Goal: Task Accomplishment & Management: Manage account settings

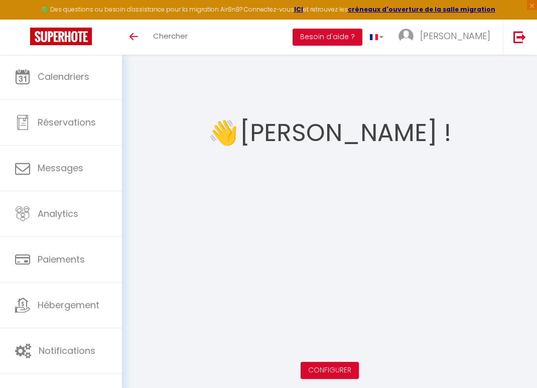
click at [517, 20] on link at bounding box center [519, 37] width 33 height 35
click at [515, 37] on img at bounding box center [519, 37] width 13 height 13
click at [515, 38] on img at bounding box center [519, 37] width 13 height 13
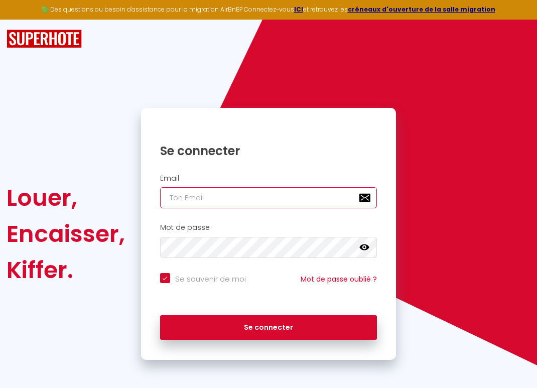
type input "n"
checkbox input "true"
type input "na"
checkbox input "true"
type input "nan"
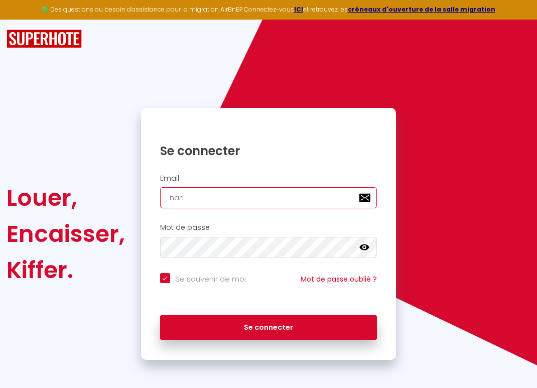
checkbox input "true"
type input "nanc"
checkbox input "true"
type input "nancy"
checkbox input "true"
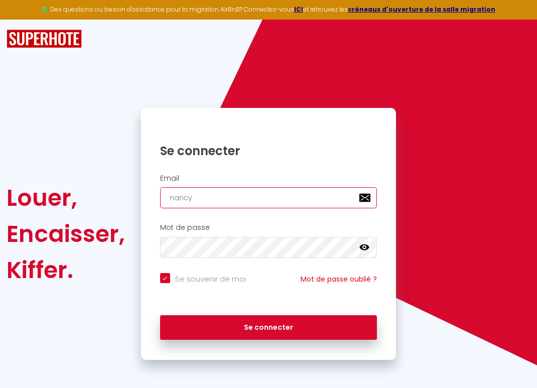
type input "[EMAIL_ADDRESS][DOMAIN_NAME]"
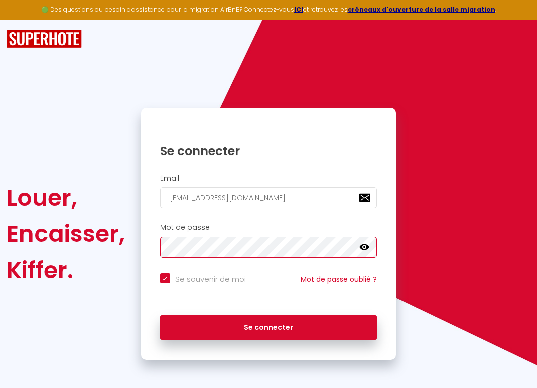
click at [268, 325] on button "Se connecter" at bounding box center [268, 327] width 217 height 25
checkbox input "true"
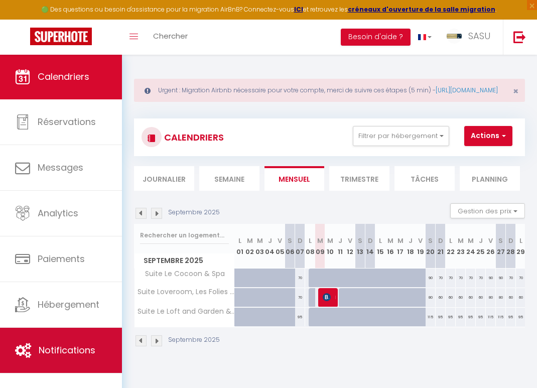
click at [71, 334] on link "Notifications" at bounding box center [61, 350] width 122 height 45
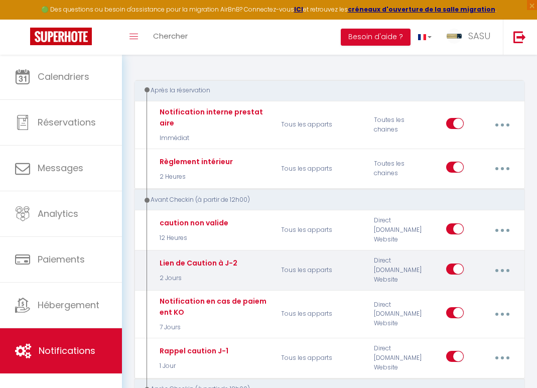
scroll to position [132, 0]
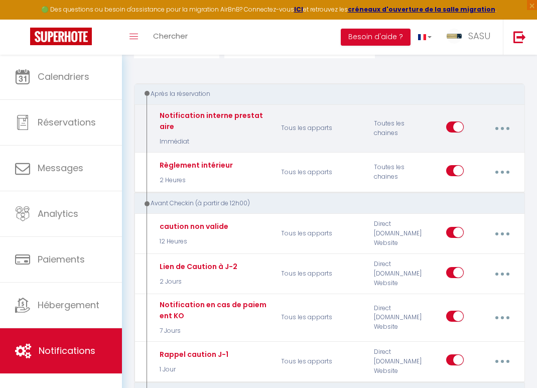
click at [498, 138] on button "button" at bounding box center [501, 128] width 27 height 19
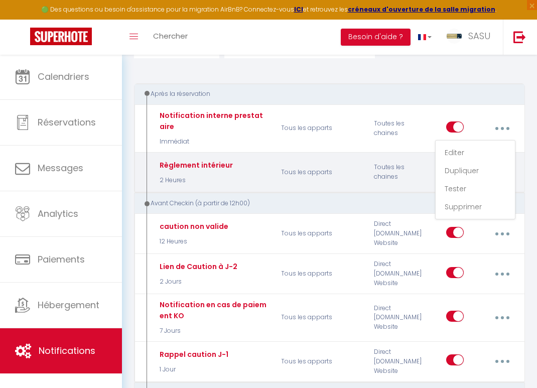
click at [329, 193] on div "Règlement intérieur 2 Heures Tous les apparts Toutes les chaines Editer Dupliqu…" at bounding box center [329, 172] width 391 height 41
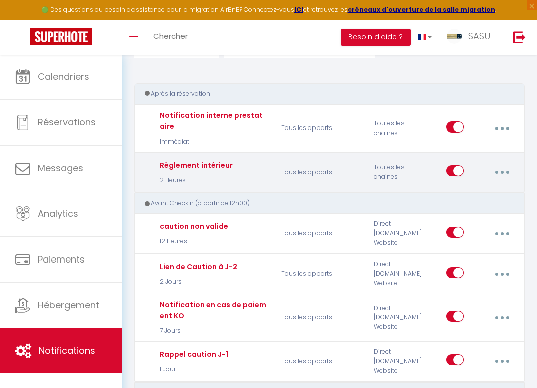
click at [502, 182] on button "button" at bounding box center [501, 171] width 27 height 19
click at [455, 205] on link "Editer" at bounding box center [475, 196] width 74 height 17
type input "Règlement intérieur"
select select "2 Heures"
select select "if_deposit_is_paid"
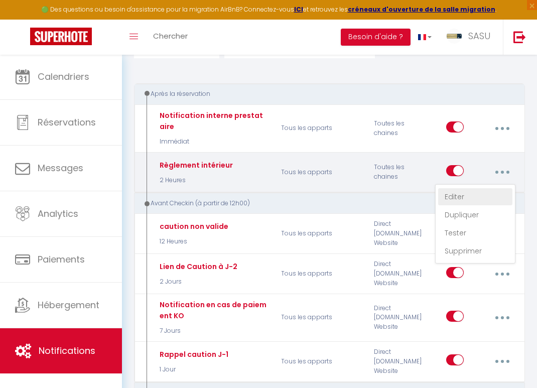
checkbox input "true"
checkbox input "false"
radio input "true"
type input "Vous avez réservez un de nos appartements ! Bienvenue !"
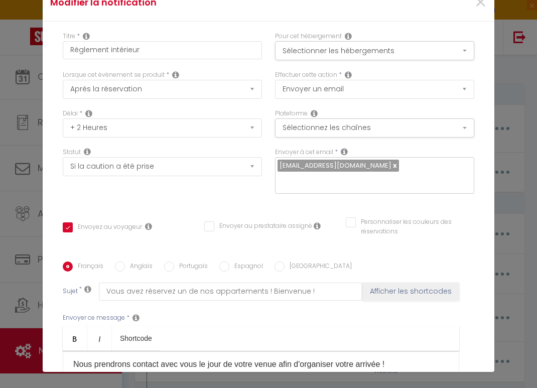
scroll to position [0, 0]
click at [476, 6] on span "×" at bounding box center [480, 2] width 13 height 30
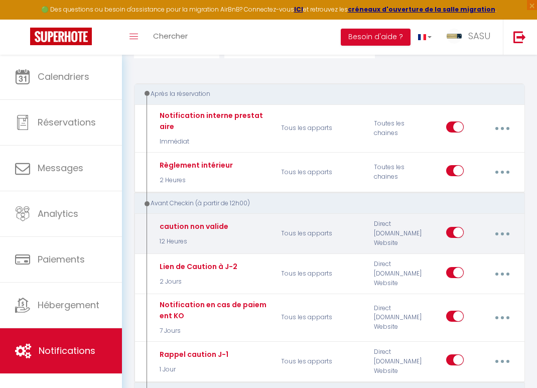
click at [497, 243] on button "button" at bounding box center [501, 233] width 27 height 19
click at [452, 266] on link "Editer" at bounding box center [475, 257] width 74 height 17
type input "caution non valide"
select select "12 Heures"
select select "if_deposit_not_paid"
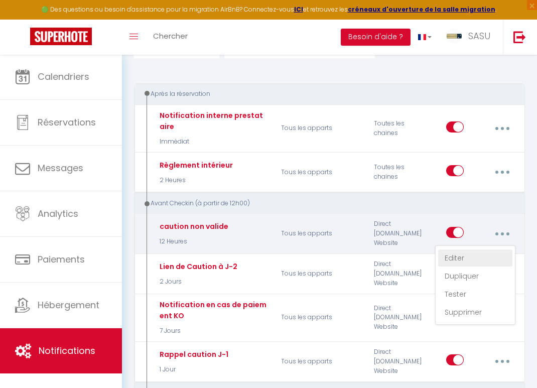
checkbox input "true"
checkbox input "false"
type input "réservation [BOOKING:PLATFORM] [GUEST:NAME] Caution en échec"
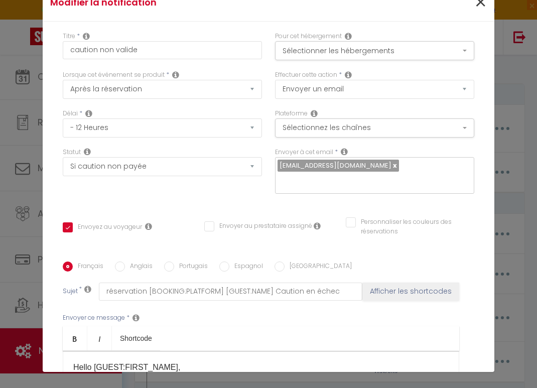
click at [476, 8] on span "×" at bounding box center [480, 2] width 13 height 30
checkbox input "true"
checkbox input "false"
radio input "true"
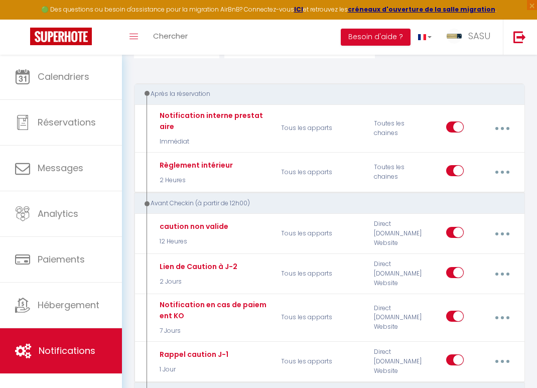
type input "caution non valide"
checkbox input "true"
checkbox input "false"
type input "réservation [BOOKING:PLATFORM] [GUEST:NAME] Caution en échec"
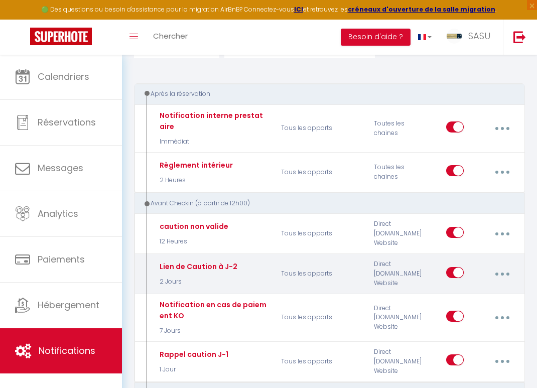
click at [510, 282] on button "button" at bounding box center [501, 273] width 27 height 19
click at [454, 303] on link "Editer" at bounding box center [475, 297] width 74 height 17
type input "Lien de Caution à J-2"
select select "2 Jours"
select select "if_booking_is_paid"
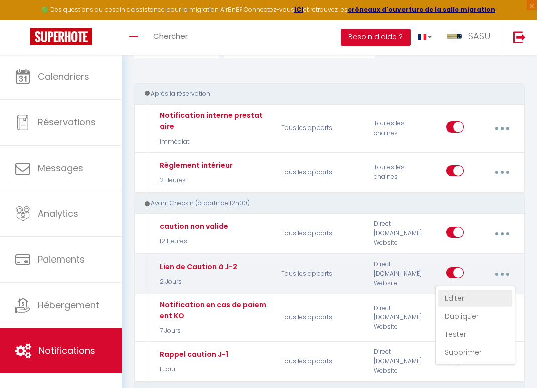
checkbox input "true"
checkbox input "false"
type input "Lien de caution [RENTAL:NAME] pour votre séjour commençant le [CHECKING:DD-MM-Y…"
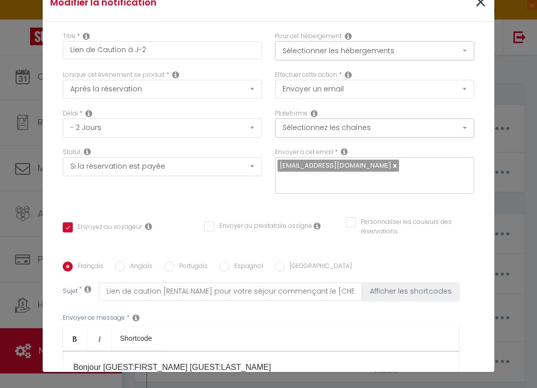
click at [475, 4] on span "×" at bounding box center [480, 2] width 13 height 30
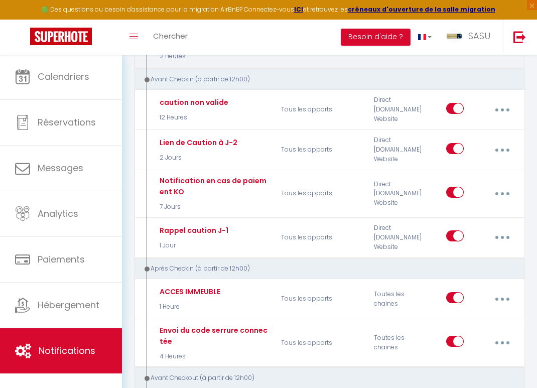
scroll to position [298, 0]
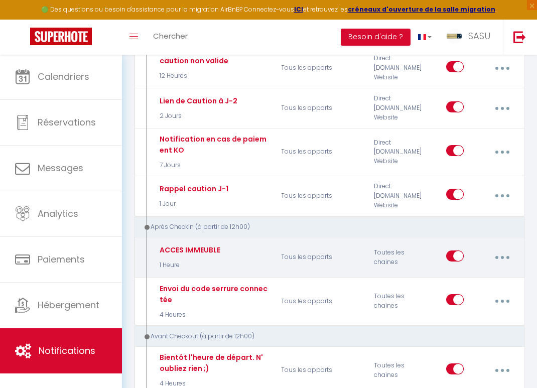
click at [493, 260] on button "button" at bounding box center [501, 257] width 27 height 19
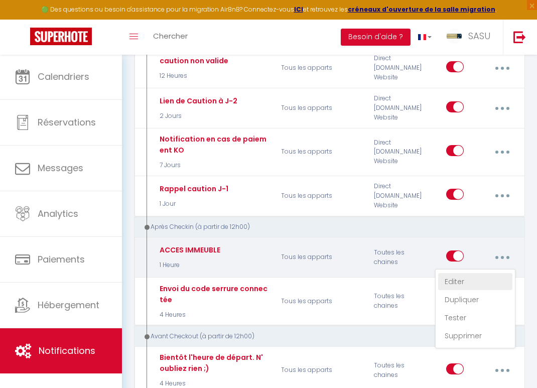
click at [454, 290] on link "Editer" at bounding box center [475, 281] width 74 height 17
type input "ACCES IMMEUBLE"
select select "3"
select select "sms"
select select "1 Heure"
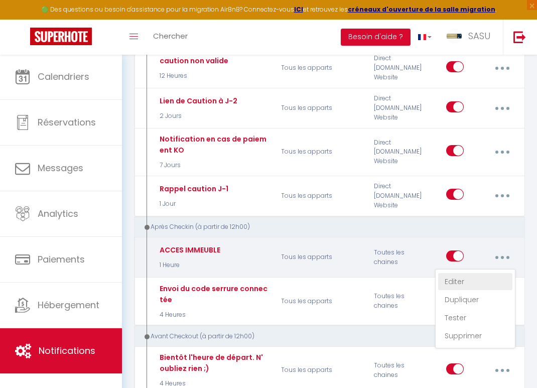
select select "if_deposit_is_paid"
checkbox input "true"
checkbox input "false"
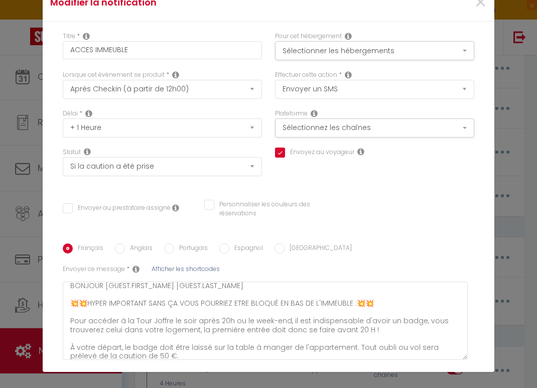
scroll to position [0, 0]
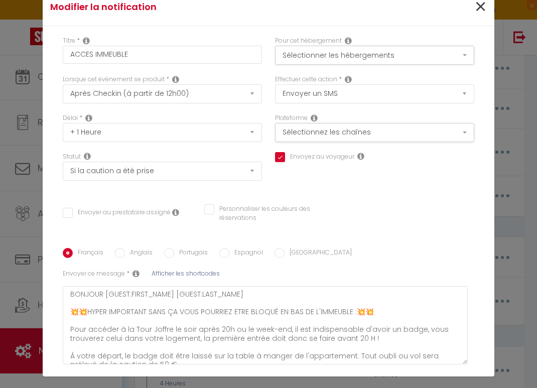
click at [477, 12] on span "×" at bounding box center [480, 7] width 13 height 30
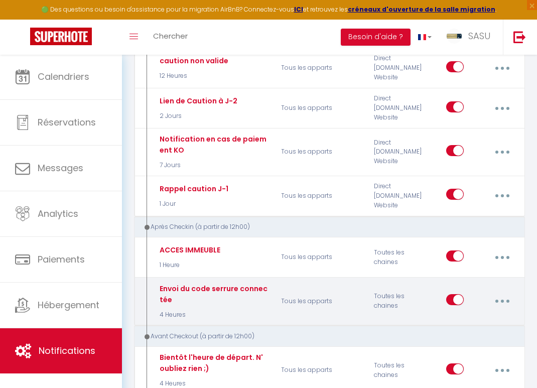
click at [505, 304] on button "button" at bounding box center [501, 300] width 27 height 19
click at [456, 330] on link "Editer" at bounding box center [475, 325] width 74 height 17
type input "Envoi du code serrure connectée"
select select "email"
select select "4 Heures"
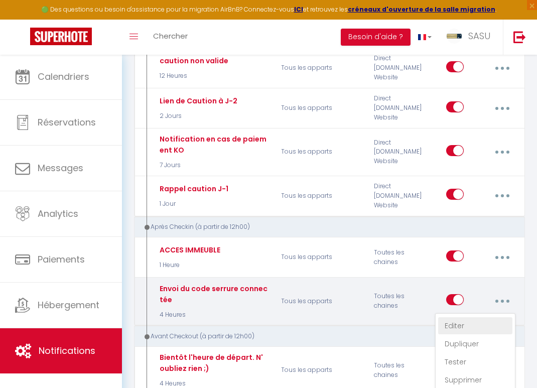
checkbox input "true"
checkbox input "false"
type input "Vos codes d'accès aux portes."
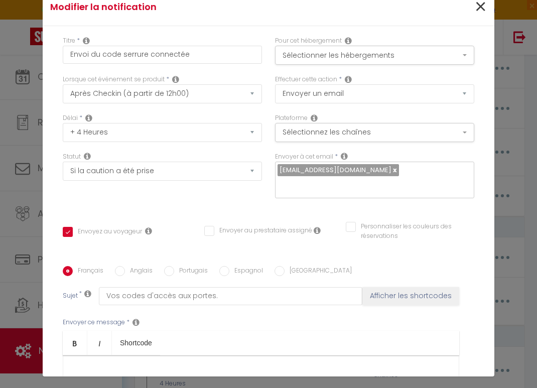
click at [481, 9] on span "×" at bounding box center [480, 7] width 13 height 30
checkbox input "true"
checkbox input "false"
radio input "true"
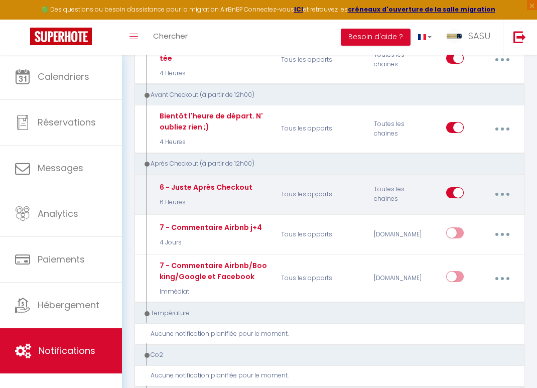
click at [496, 200] on button "button" at bounding box center [501, 194] width 27 height 19
click at [467, 224] on link "Editer" at bounding box center [475, 218] width 74 height 17
type input "6 - Juste Après Checkout"
select select "5"
select select "6 Heures"
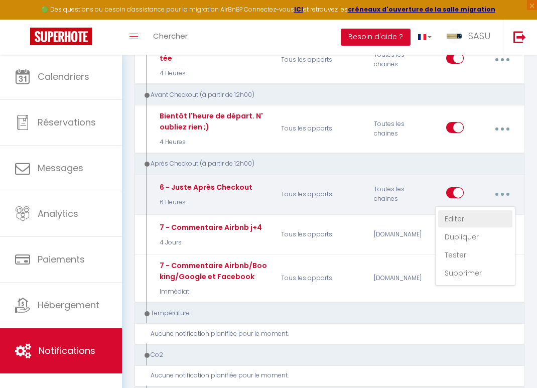
select select "if_booking_is_paid"
checkbox input "true"
checkbox input "false"
type input "[GUEST:FIRST_NAME], voici un dernier message pour vous avant de quitter [RENTAL…"
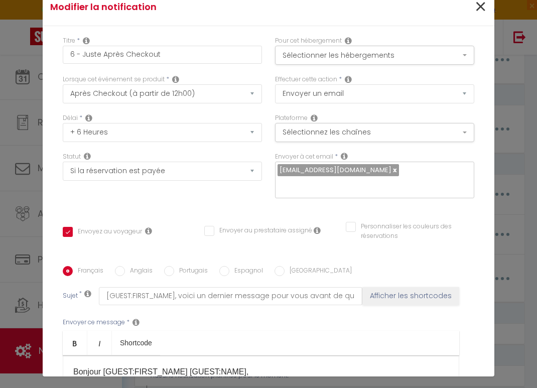
click at [480, 6] on span "×" at bounding box center [480, 7] width 13 height 30
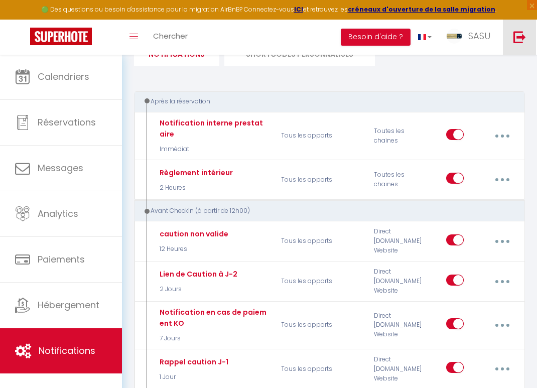
click at [522, 49] on link at bounding box center [519, 37] width 33 height 35
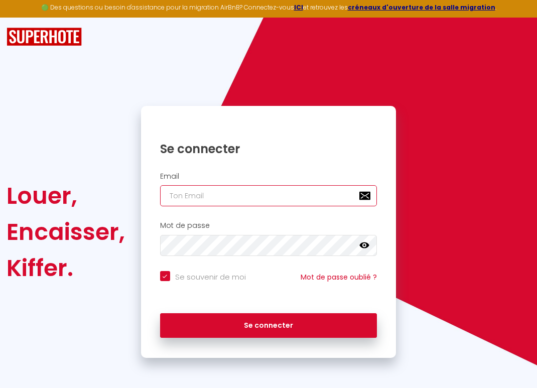
checkbox input "true"
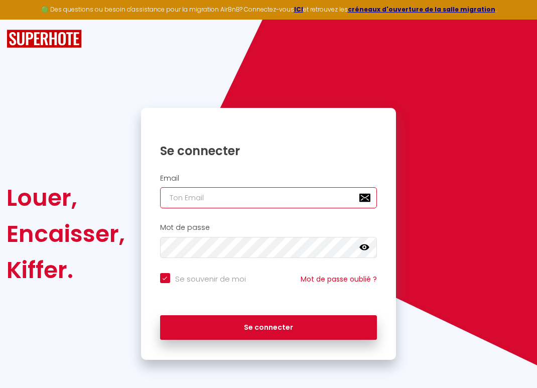
type input "a"
checkbox input "true"
type input "an"
checkbox input "true"
type input "ant"
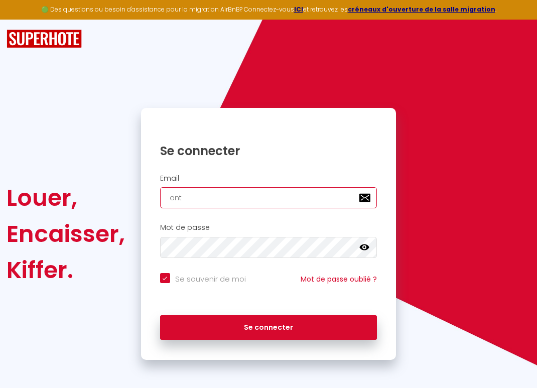
checkbox input "true"
type input "anto"
checkbox input "true"
type input "[PERSON_NAME]"
checkbox input "true"
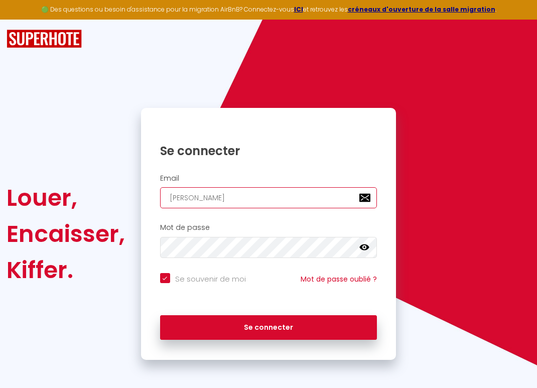
type input "antoin"
checkbox input "true"
type input "[PERSON_NAME]"
checkbox input "true"
type input "[PERSON_NAME][EMAIL_ADDRESS][DOMAIN_NAME]"
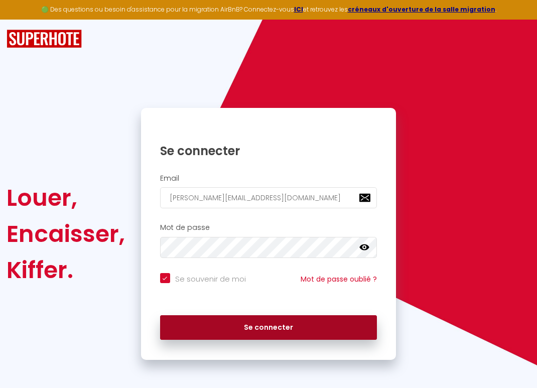
click at [237, 318] on button "Se connecter" at bounding box center [268, 327] width 217 height 25
checkbox input "true"
